Goal: Task Accomplishment & Management: Use online tool/utility

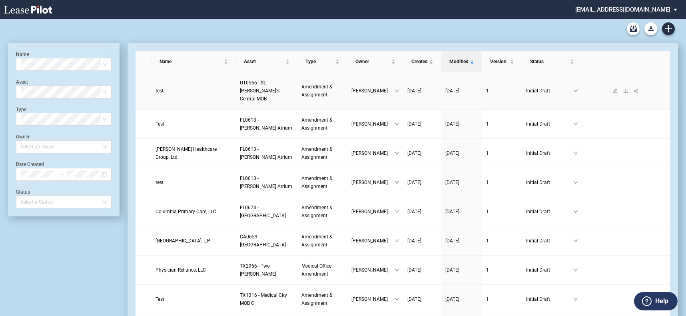
click at [162, 85] on td "test" at bounding box center [193, 90] width 84 height 37
click at [164, 90] on link "test" at bounding box center [193, 91] width 76 height 8
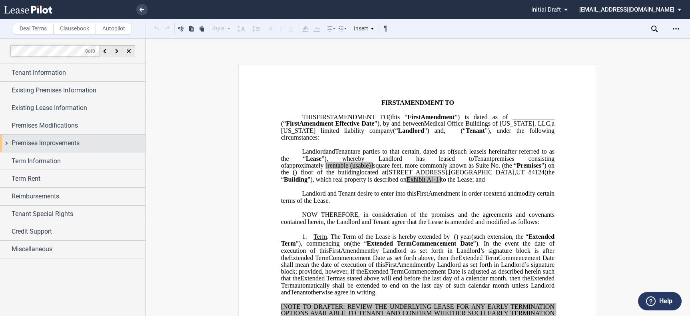
click at [112, 145] on div "Premises Improvements" at bounding box center [78, 143] width 133 height 10
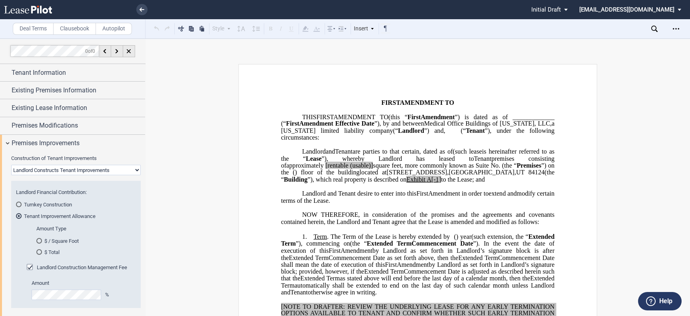
click at [109, 171] on select "Landlord Constructs Tenant Improvements Tenant Constructs Tenant Improvements "…" at bounding box center [75, 170] width 129 height 10
select select "none"
click at [11, 165] on select "Landlord Constructs Tenant Improvements Tenant Constructs Tenant Improvements "…" at bounding box center [75, 170] width 129 height 10
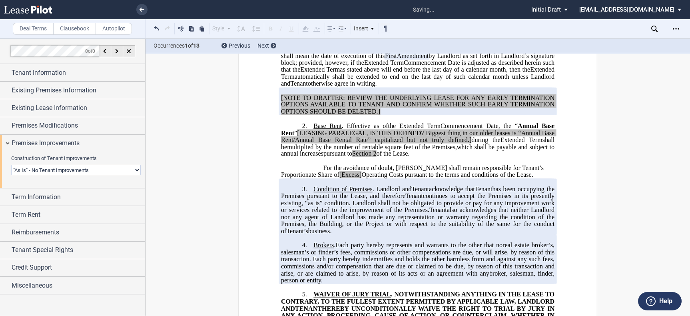
scroll to position [222, 0]
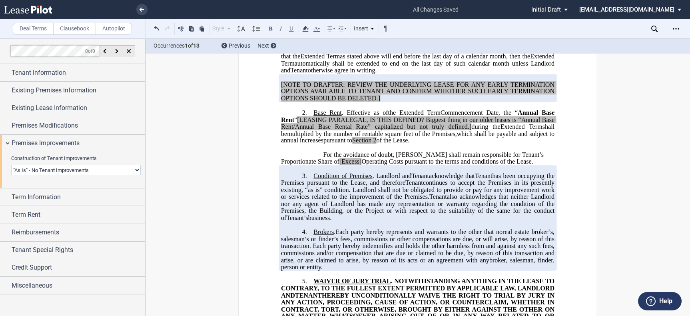
drag, startPoint x: 330, startPoint y: 224, endPoint x: 312, endPoint y: 184, distance: 43.5
click at [312, 184] on p "3. Condition of Premises . Landlord and Assignee Tenant acknowledge that Assign…" at bounding box center [417, 196] width 273 height 49
